Goal: Task Accomplishment & Management: Manage account settings

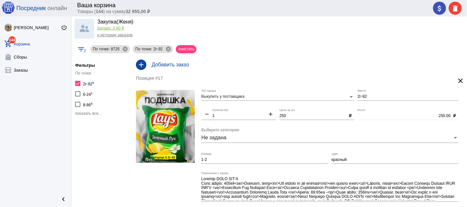
scroll to position [23, 0]
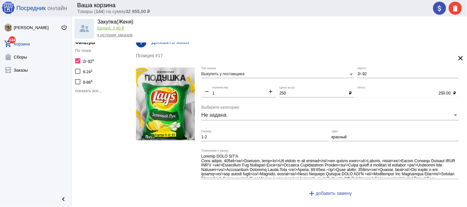
click at [79, 62] on div at bounding box center [77, 60] width 5 height 5
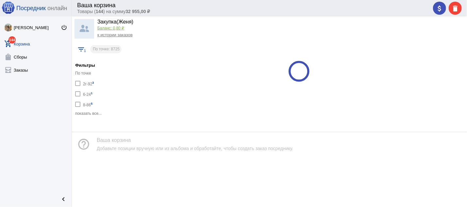
checkbox input "false"
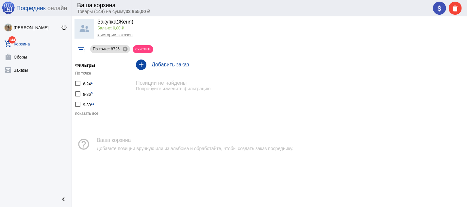
click at [78, 103] on div at bounding box center [77, 104] width 5 height 5
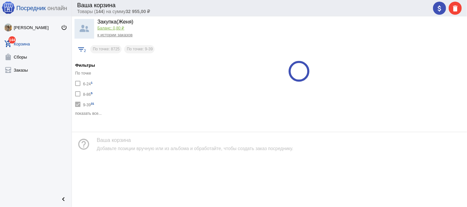
checkbox input "true"
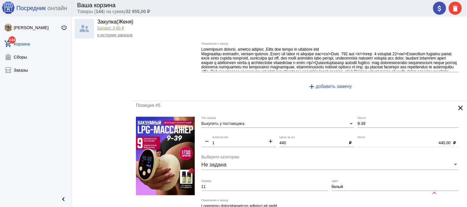
scroll to position [140, 0]
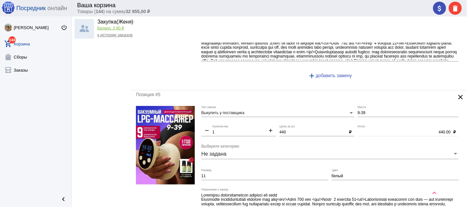
click at [457, 97] on mat-icon "clear" at bounding box center [461, 97] width 8 height 8
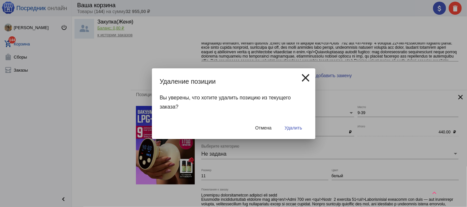
click at [302, 124] on button "Удалить" at bounding box center [294, 128] width 28 height 12
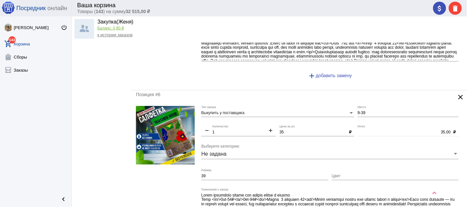
click at [457, 98] on mat-icon "clear" at bounding box center [461, 97] width 8 height 8
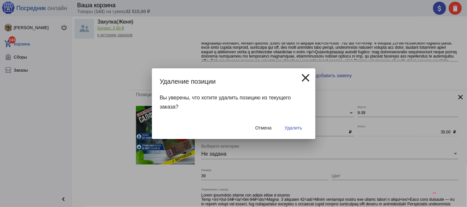
click at [302, 125] on span "Удалить" at bounding box center [293, 127] width 17 height 5
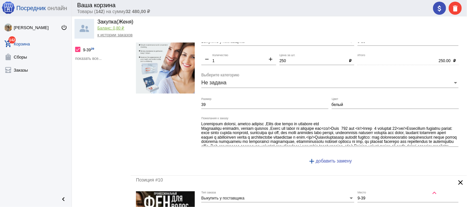
scroll to position [175, 0]
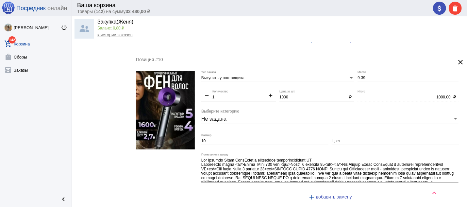
click at [457, 61] on mat-icon "clear" at bounding box center [461, 62] width 8 height 8
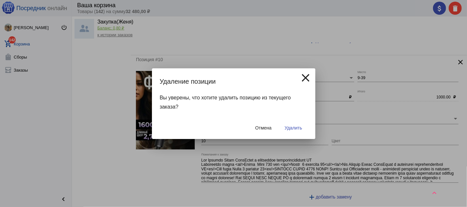
click at [292, 125] on button "Удалить" at bounding box center [294, 128] width 28 height 12
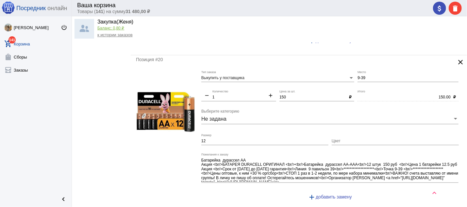
click at [457, 60] on mat-icon "clear" at bounding box center [461, 62] width 8 height 8
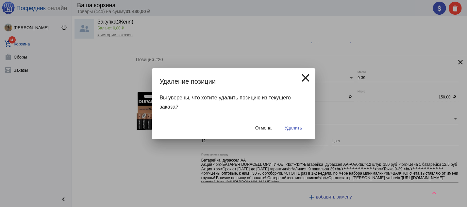
click at [296, 126] on span "Удалить" at bounding box center [293, 127] width 17 height 5
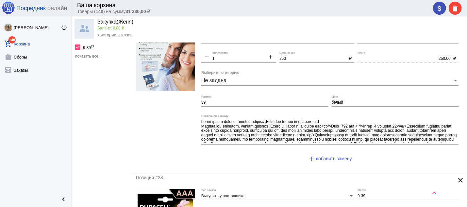
scroll to position [105, 0]
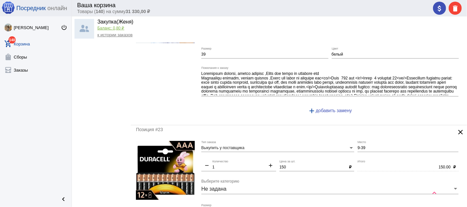
click at [457, 131] on mat-icon "clear" at bounding box center [461, 132] width 8 height 8
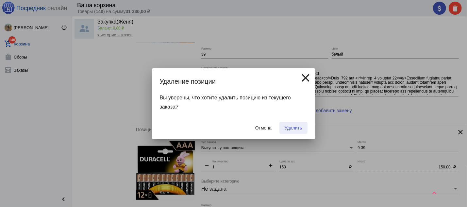
click at [301, 129] on span "Удалить" at bounding box center [293, 127] width 17 height 5
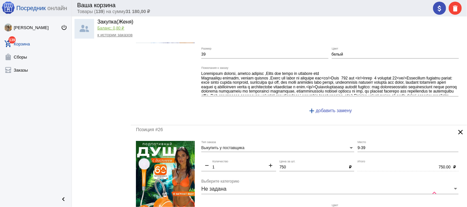
scroll to position [175, 0]
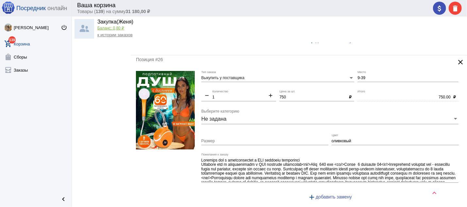
click at [457, 60] on mat-icon "clear" at bounding box center [461, 62] width 8 height 8
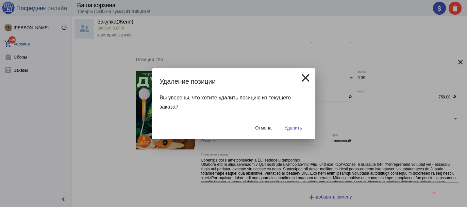
click at [296, 127] on span "Удалить" at bounding box center [293, 127] width 17 height 5
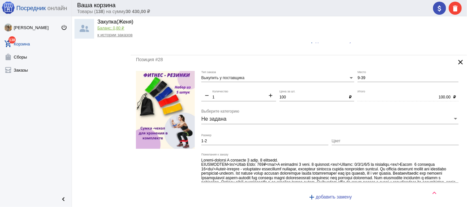
click at [457, 61] on mat-icon "clear" at bounding box center [461, 62] width 8 height 8
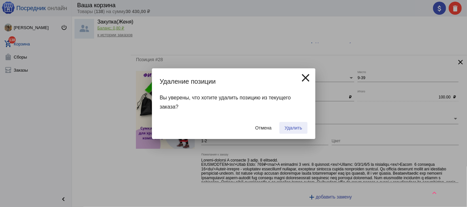
click at [290, 129] on span "Удалить" at bounding box center [293, 127] width 17 height 5
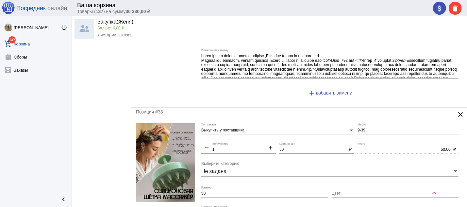
scroll to position [140, 0]
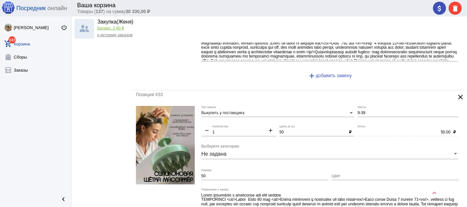
click at [457, 96] on mat-icon "clear" at bounding box center [461, 97] width 8 height 8
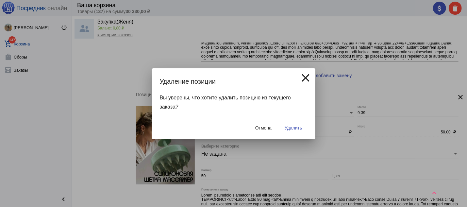
click at [298, 126] on span "Удалить" at bounding box center [293, 127] width 17 height 5
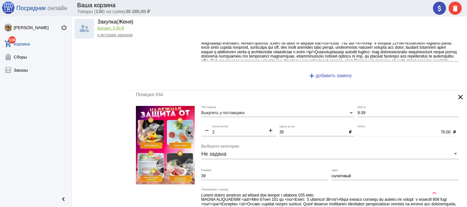
click at [457, 96] on mat-icon "clear" at bounding box center [461, 97] width 8 height 8
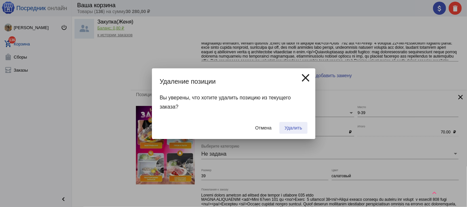
click at [301, 128] on span "Удалить" at bounding box center [293, 127] width 17 height 5
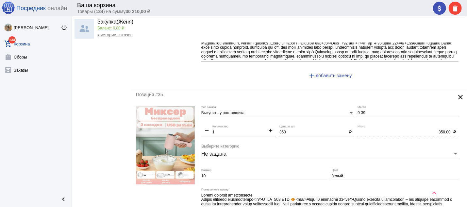
click at [457, 97] on mat-icon "clear" at bounding box center [461, 97] width 8 height 8
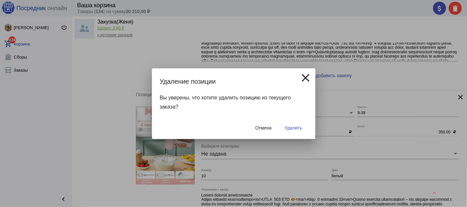
click at [293, 128] on span "Удалить" at bounding box center [293, 127] width 17 height 5
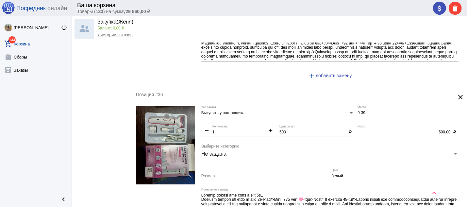
click at [457, 95] on mat-icon "clear" at bounding box center [461, 97] width 8 height 8
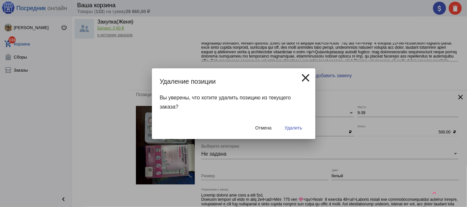
click at [298, 126] on span "Удалить" at bounding box center [293, 127] width 17 height 5
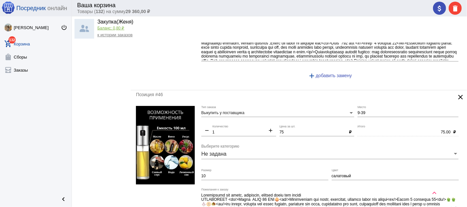
click at [457, 97] on mat-icon "clear" at bounding box center [461, 97] width 8 height 8
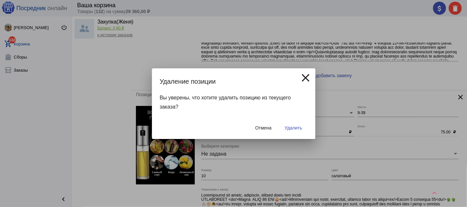
click at [295, 125] on button "Удалить" at bounding box center [294, 128] width 28 height 12
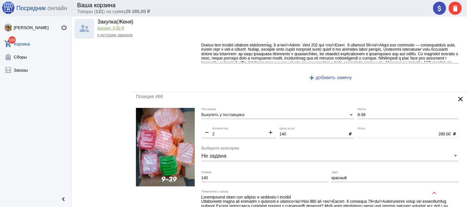
scroll to position [1402, 0]
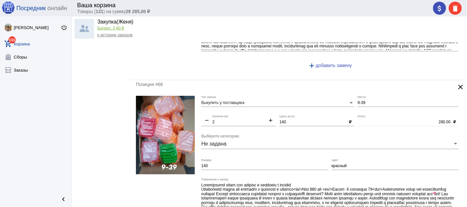
click at [457, 90] on mat-icon "clear" at bounding box center [461, 87] width 8 height 8
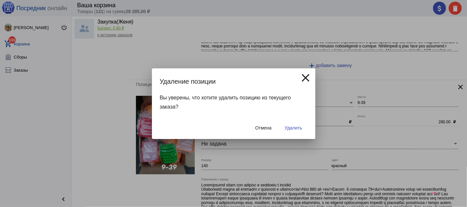
click at [296, 125] on span "Удалить" at bounding box center [293, 127] width 17 height 5
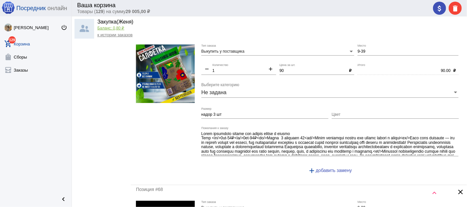
scroll to position [1437, 0]
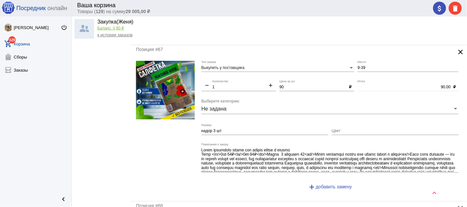
click at [457, 55] on mat-icon "clear" at bounding box center [461, 52] width 8 height 8
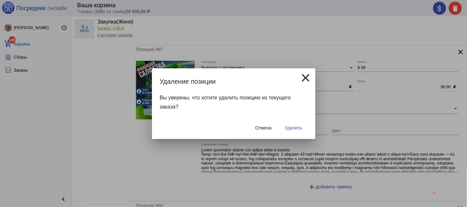
click at [303, 128] on button "Удалить" at bounding box center [294, 128] width 28 height 12
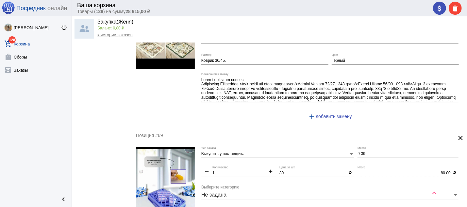
scroll to position [1402, 0]
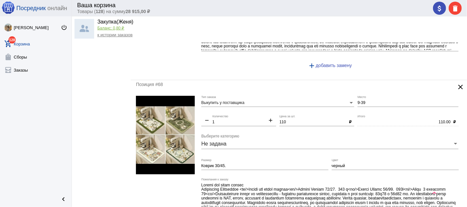
click at [457, 89] on mat-icon "clear" at bounding box center [461, 87] width 8 height 8
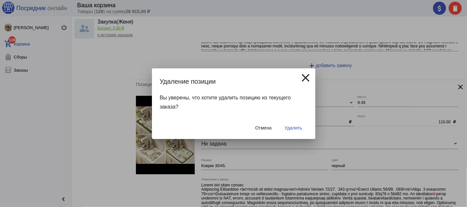
click at [293, 127] on span "Удалить" at bounding box center [293, 127] width 17 height 5
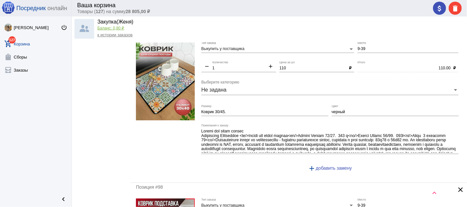
scroll to position [1577, 0]
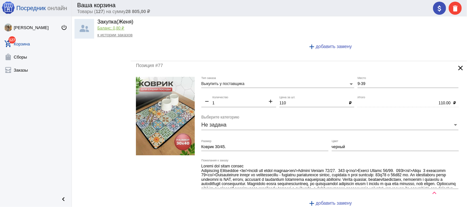
click at [457, 69] on mat-icon "clear" at bounding box center [461, 68] width 8 height 8
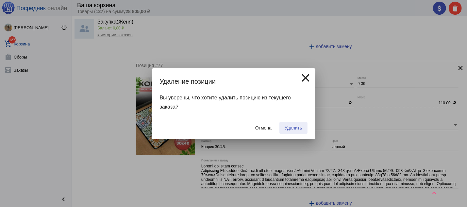
click at [293, 126] on span "Удалить" at bounding box center [293, 127] width 17 height 5
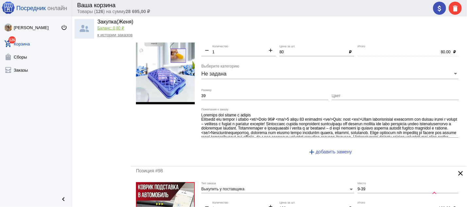
scroll to position [1402, 0]
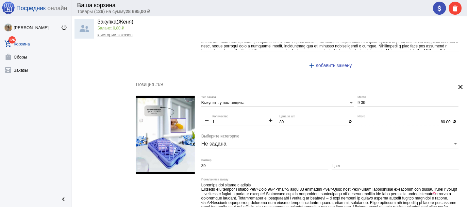
click at [457, 91] on mat-icon "clear" at bounding box center [461, 87] width 8 height 8
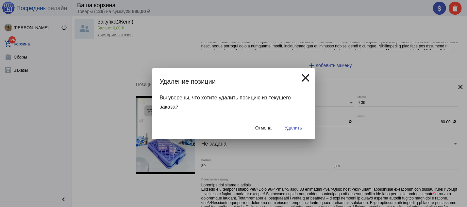
click at [302, 127] on span "Удалить" at bounding box center [293, 127] width 17 height 5
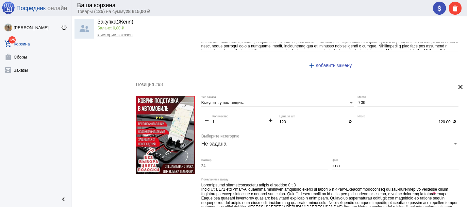
click at [457, 90] on mat-icon "clear" at bounding box center [461, 87] width 8 height 8
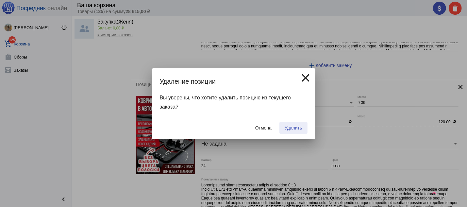
click at [297, 128] on span "Удалить" at bounding box center [293, 127] width 17 height 5
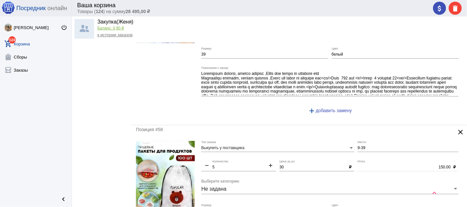
scroll to position [140, 0]
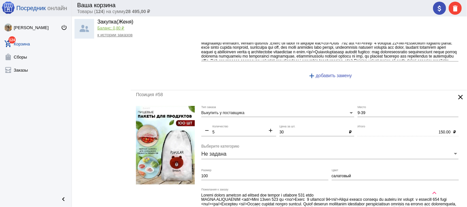
click at [457, 96] on mat-icon "clear" at bounding box center [461, 97] width 8 height 8
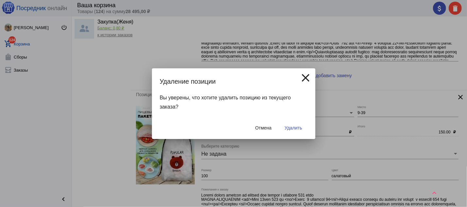
click at [299, 127] on span "Удалить" at bounding box center [293, 127] width 17 height 5
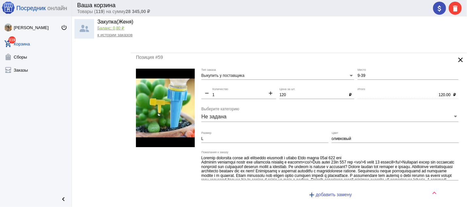
scroll to position [175, 0]
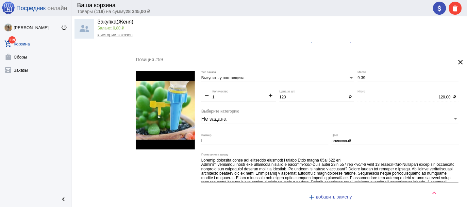
click at [457, 61] on mat-icon "clear" at bounding box center [461, 62] width 8 height 8
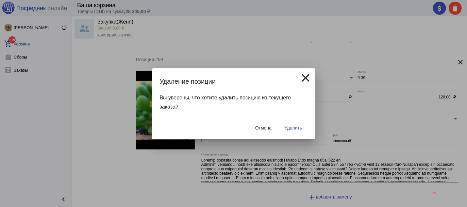
click at [301, 127] on span "Удалить" at bounding box center [293, 127] width 17 height 5
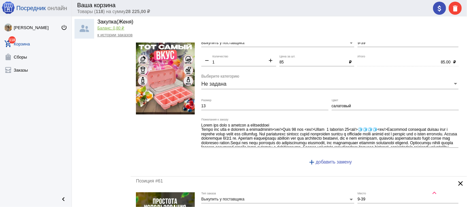
scroll to position [315, 0]
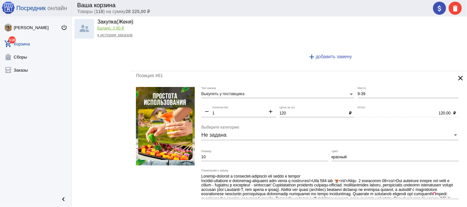
click at [457, 80] on mat-icon "clear" at bounding box center [461, 78] width 8 height 8
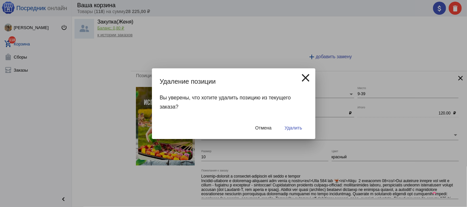
click at [295, 127] on span "Удалить" at bounding box center [293, 127] width 17 height 5
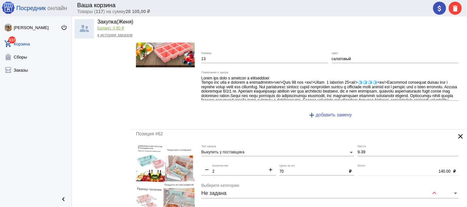
scroll to position [280, 0]
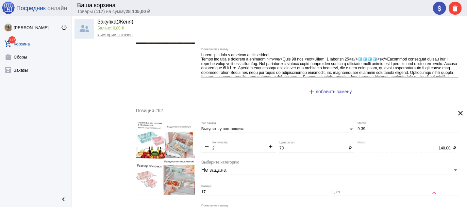
click at [457, 112] on mat-icon "clear" at bounding box center [461, 113] width 8 height 8
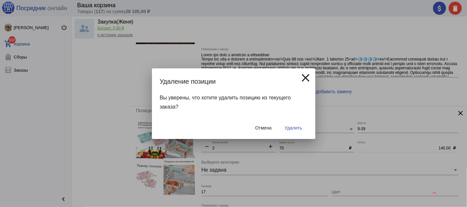
click at [300, 125] on button "Удалить" at bounding box center [294, 128] width 28 height 12
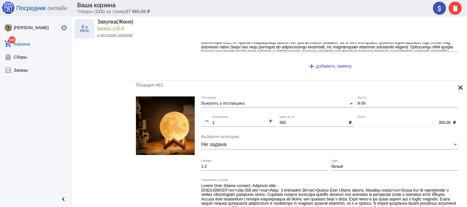
scroll to position [315, 0]
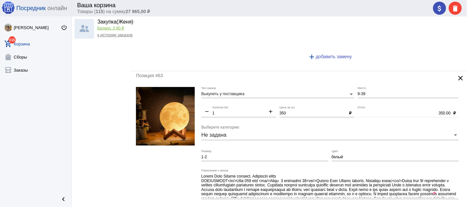
click at [457, 77] on mat-icon "clear" at bounding box center [461, 78] width 8 height 8
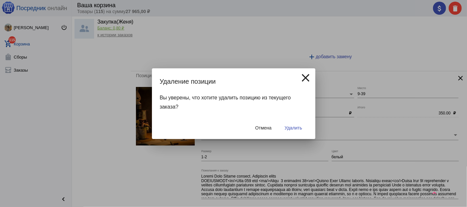
click at [297, 126] on span "Удалить" at bounding box center [293, 127] width 17 height 5
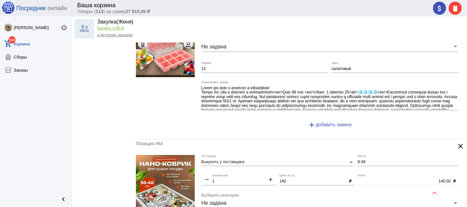
scroll to position [280, 0]
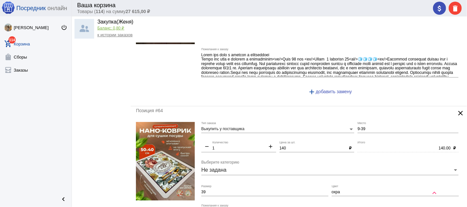
click at [457, 112] on mat-icon "clear" at bounding box center [461, 113] width 8 height 8
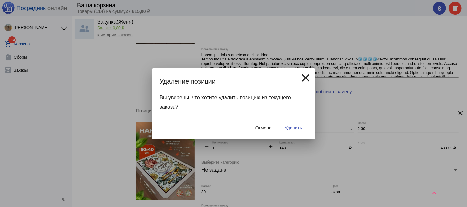
click at [295, 126] on span "Удалить" at bounding box center [293, 127] width 17 height 5
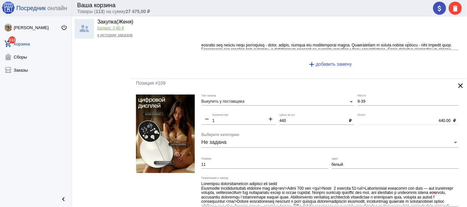
scroll to position [631, 0]
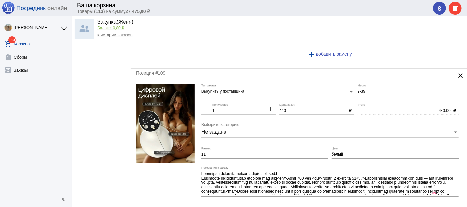
click at [457, 77] on mat-icon "clear" at bounding box center [461, 76] width 8 height 8
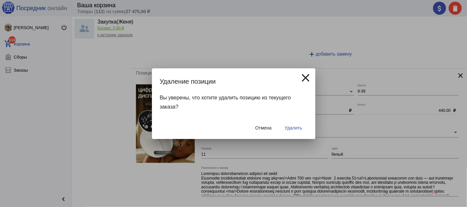
click at [296, 126] on span "Удалить" at bounding box center [293, 127] width 17 height 5
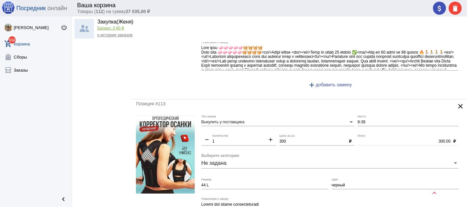
scroll to position [771, 0]
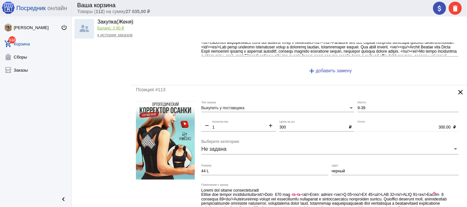
click at [457, 93] on mat-icon "clear" at bounding box center [461, 92] width 8 height 8
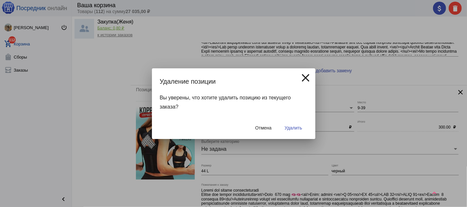
click at [300, 132] on button "Удалить" at bounding box center [294, 128] width 28 height 12
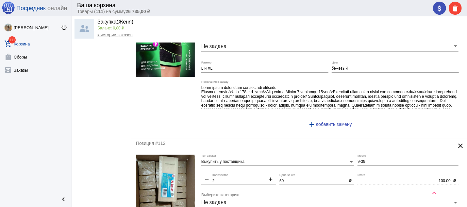
scroll to position [631, 0]
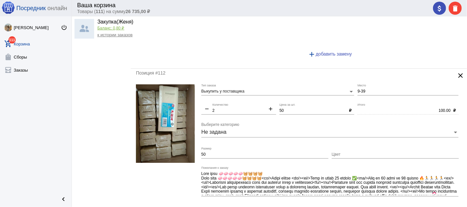
click at [457, 77] on mat-icon "clear" at bounding box center [461, 76] width 8 height 8
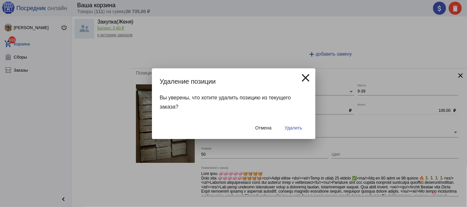
click at [292, 126] on span "Удалить" at bounding box center [293, 127] width 17 height 5
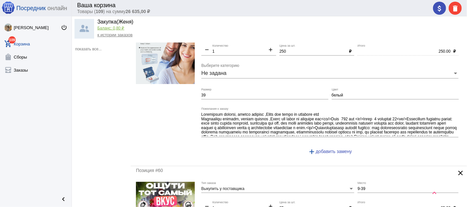
scroll to position [134, 0]
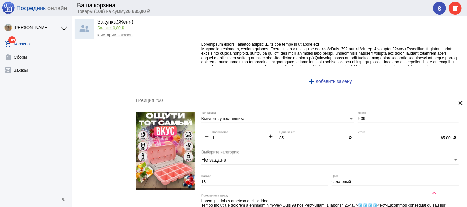
click at [457, 102] on mat-icon "clear" at bounding box center [461, 103] width 8 height 8
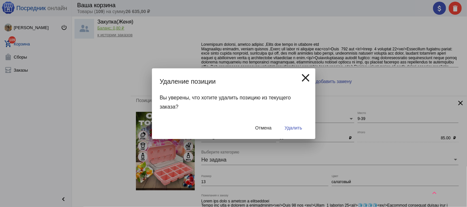
click at [300, 127] on span "Удалить" at bounding box center [293, 127] width 17 height 5
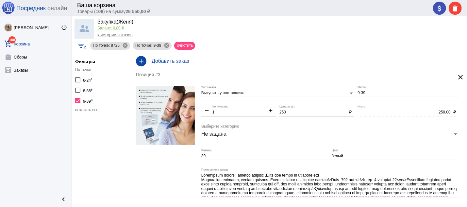
scroll to position [0, 0]
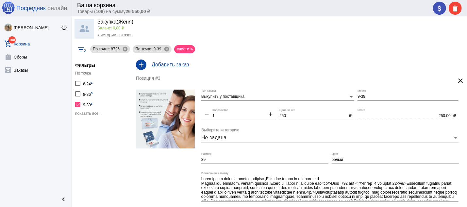
click at [457, 81] on mat-icon "clear" at bounding box center [461, 81] width 8 height 8
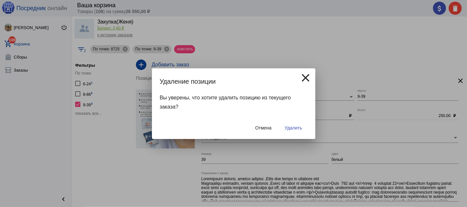
click at [296, 126] on span "Удалить" at bounding box center [293, 127] width 17 height 5
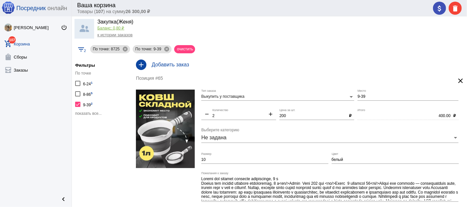
click at [457, 78] on mat-icon "clear" at bounding box center [461, 81] width 8 height 8
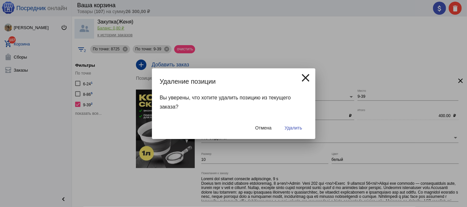
click at [291, 123] on button "Удалить" at bounding box center [294, 128] width 28 height 12
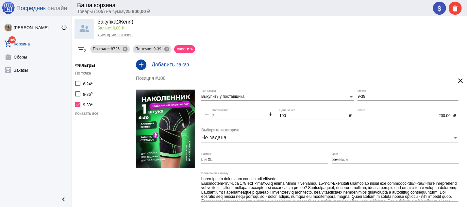
click at [457, 81] on mat-icon "clear" at bounding box center [461, 81] width 8 height 8
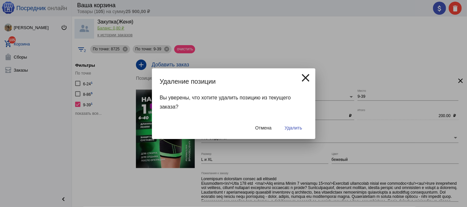
click at [295, 128] on span "Удалить" at bounding box center [293, 127] width 17 height 5
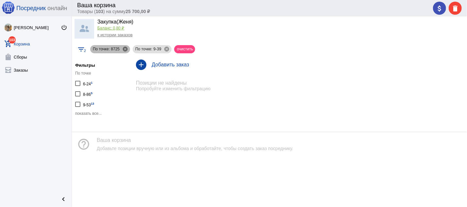
click at [124, 48] on mat-icon "cancel" at bounding box center [125, 49] width 6 height 6
click at [124, 48] on mat-icon "cancel" at bounding box center [124, 49] width 6 height 6
click at [84, 112] on span "показать все..." at bounding box center [88, 113] width 26 height 5
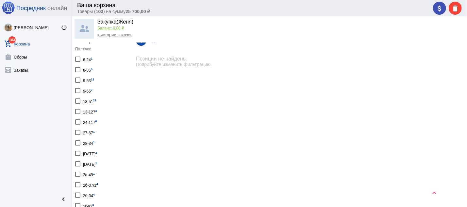
scroll to position [35, 0]
click at [77, 90] on div at bounding box center [77, 90] width 5 height 5
checkbox input "true"
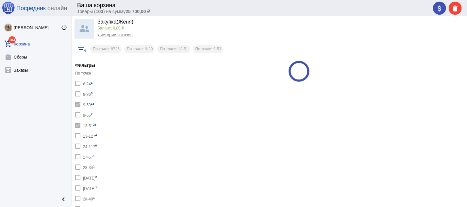
click at [79, 103] on div at bounding box center [77, 104] width 5 height 5
